Goal: Information Seeking & Learning: Learn about a topic

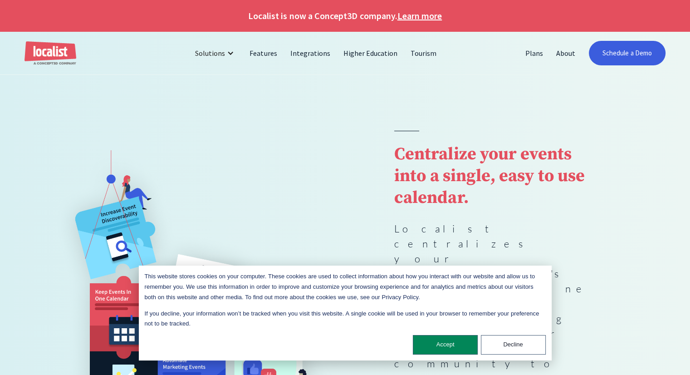
click at [457, 329] on div "This website stores cookies on your computer. These cookies are used to collect…" at bounding box center [345, 312] width 413 height 95
click at [452, 340] on button "Accept" at bounding box center [445, 345] width 65 height 20
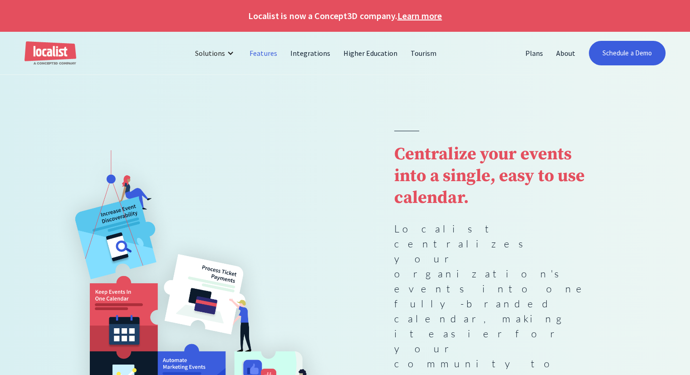
click at [266, 55] on link "Features" at bounding box center [263, 53] width 40 height 22
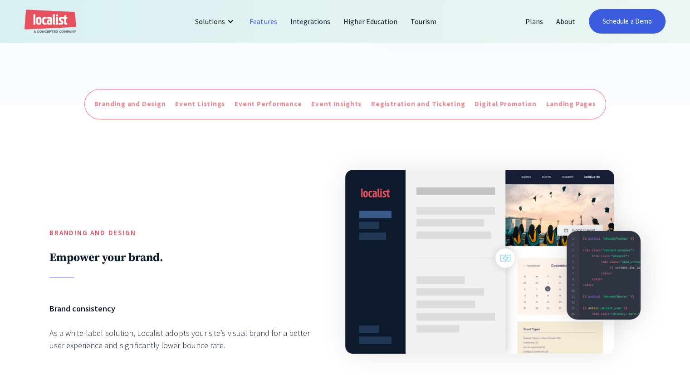
scroll to position [454, 0]
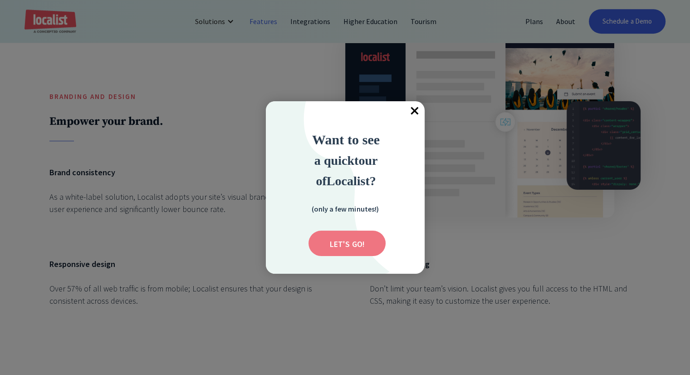
click at [364, 236] on input "Submit" at bounding box center [347, 243] width 77 height 25
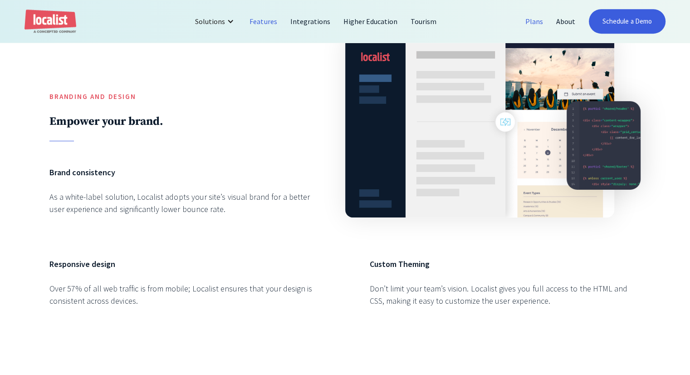
click at [536, 17] on link "Plans" at bounding box center [534, 21] width 31 height 22
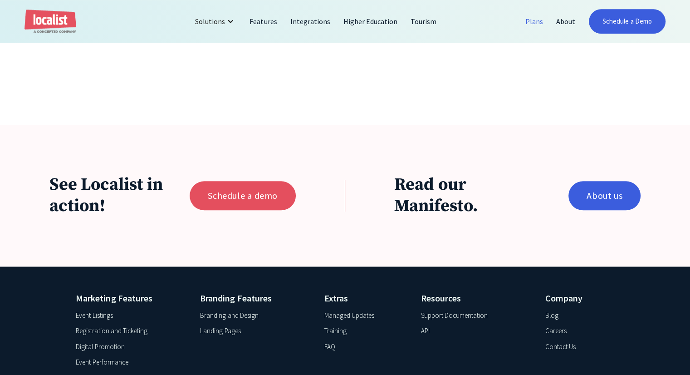
scroll to position [772, 0]
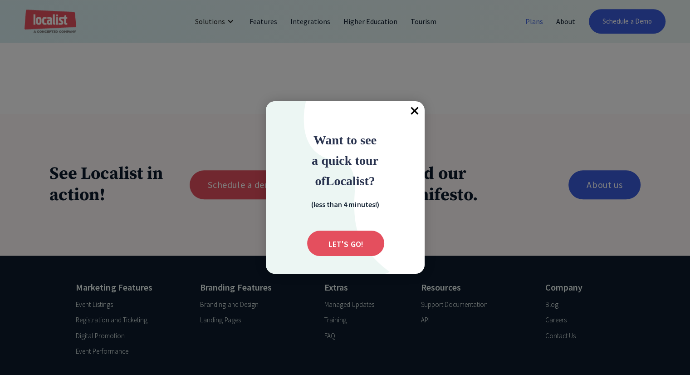
click at [410, 107] on span "×" at bounding box center [415, 111] width 20 height 20
